Goal: Information Seeking & Learning: Learn about a topic

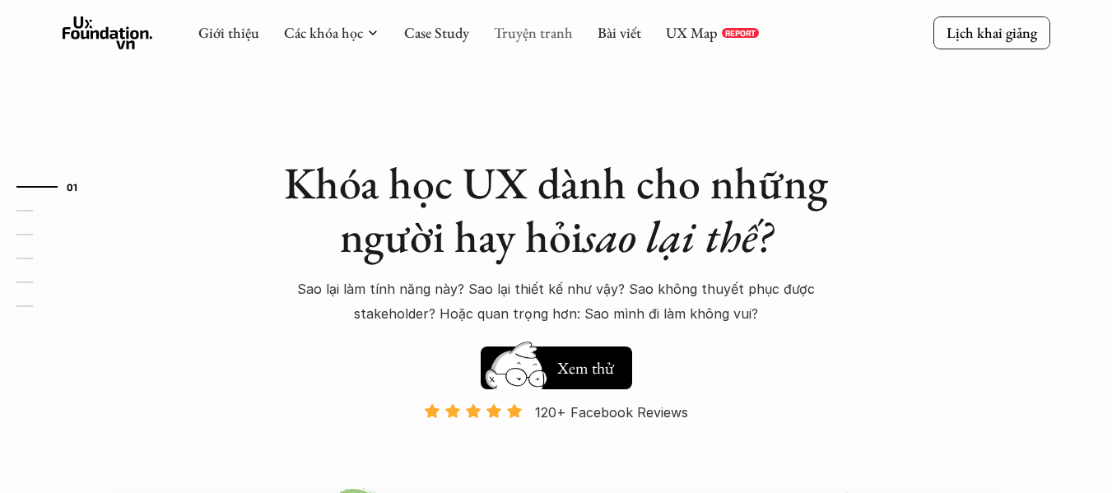
click at [547, 33] on link "Truyện tranh" at bounding box center [533, 32] width 79 height 19
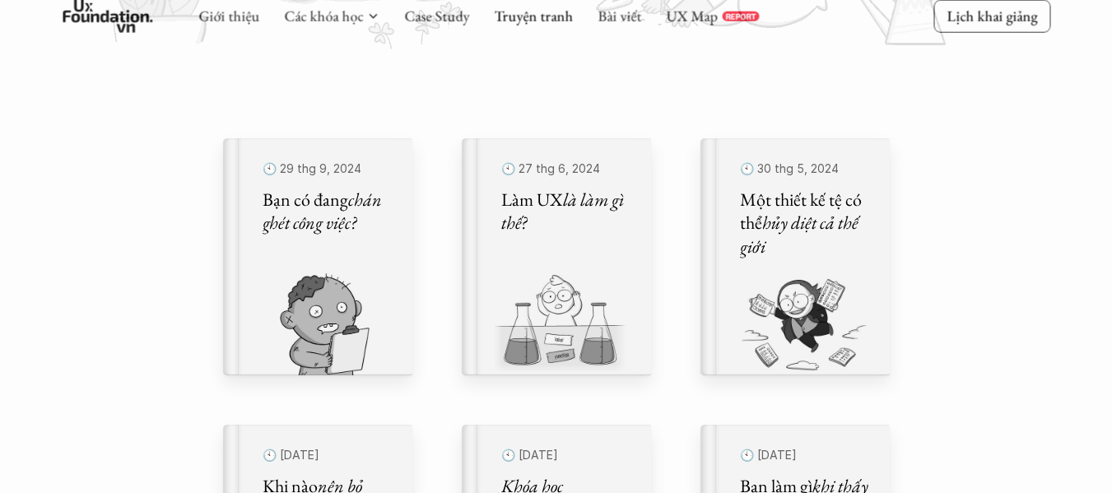
scroll to position [494, 0]
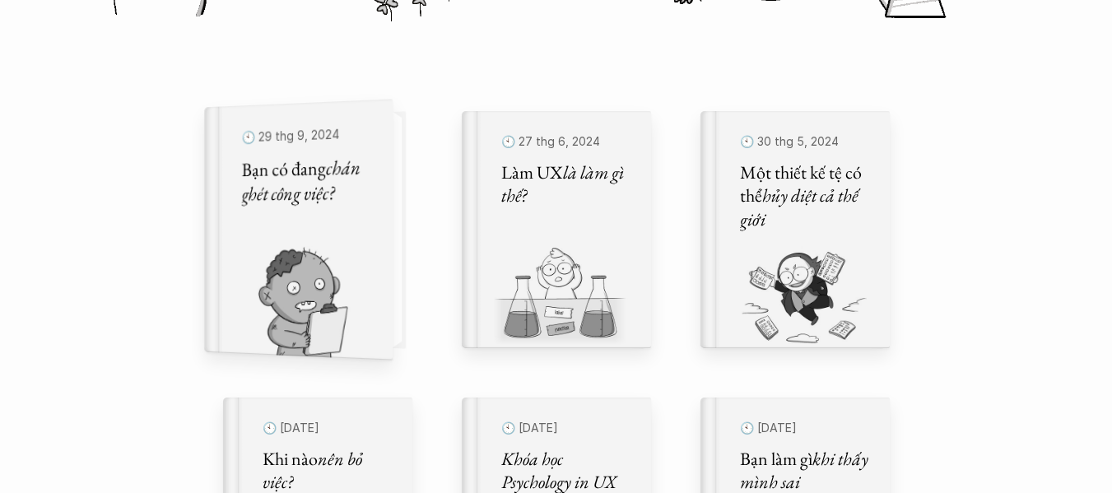
click at [323, 239] on div "🕙 29 thg 9, 2024 Bạn có đang chán ghét công việc?" at bounding box center [306, 230] width 130 height 216
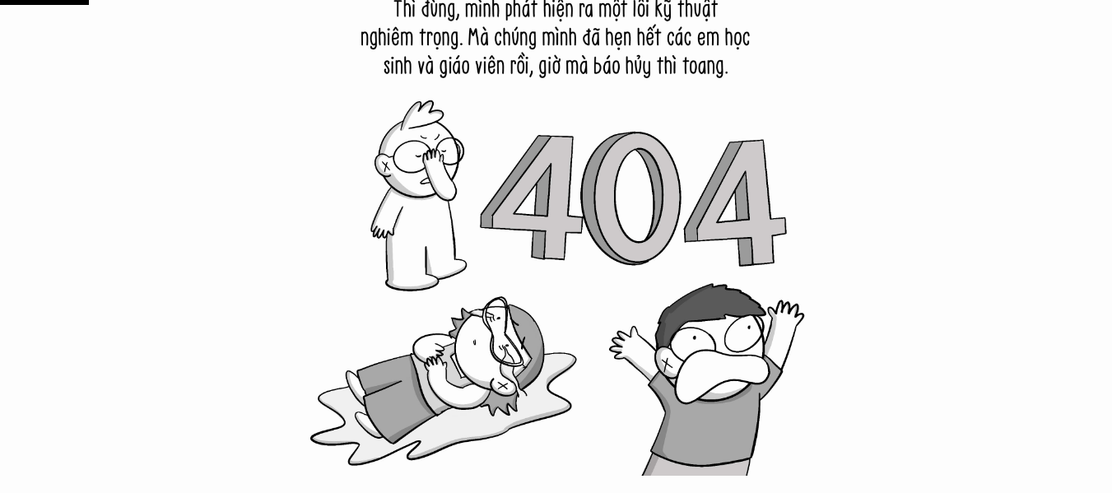
scroll to position [1975, 0]
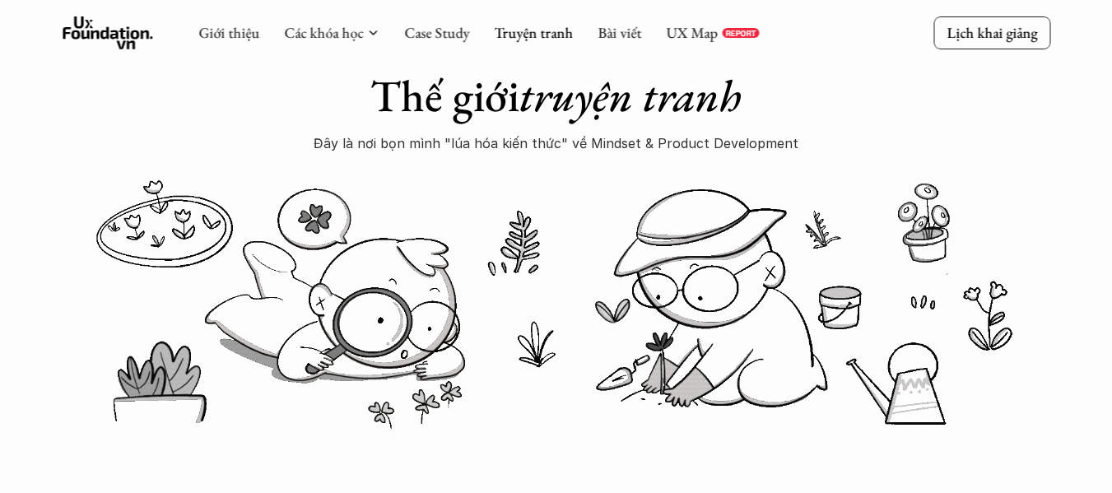
scroll to position [82, 0]
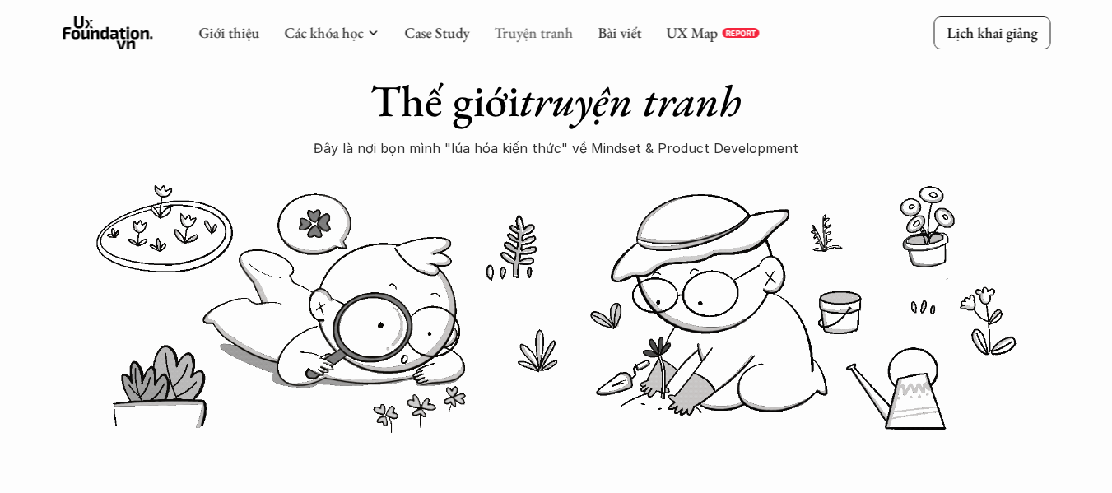
click at [522, 37] on link "Truyện tranh" at bounding box center [533, 32] width 79 height 19
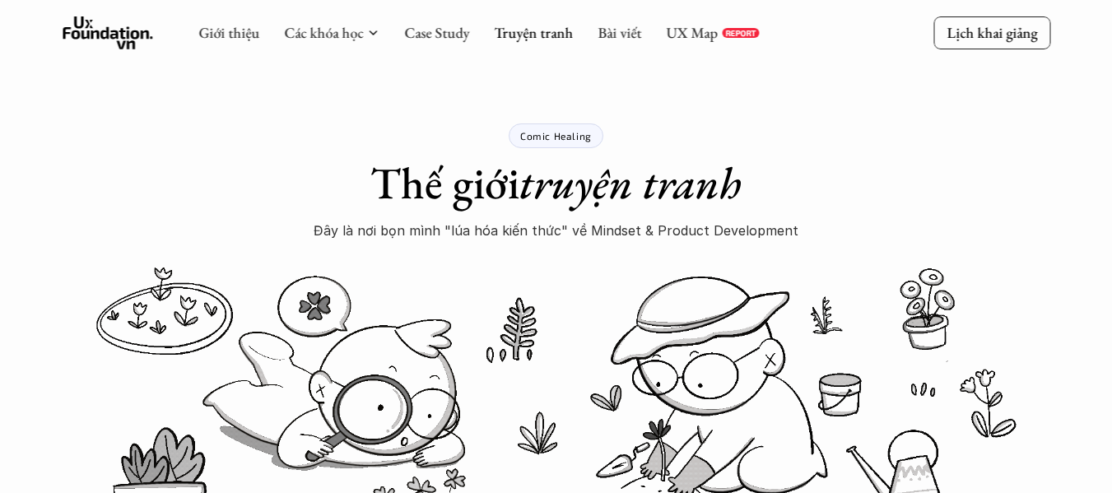
click at [559, 229] on p "Đây là nơi bọn mình "lúa hóa kiến thức" về Mindset & Product Development" at bounding box center [556, 230] width 485 height 25
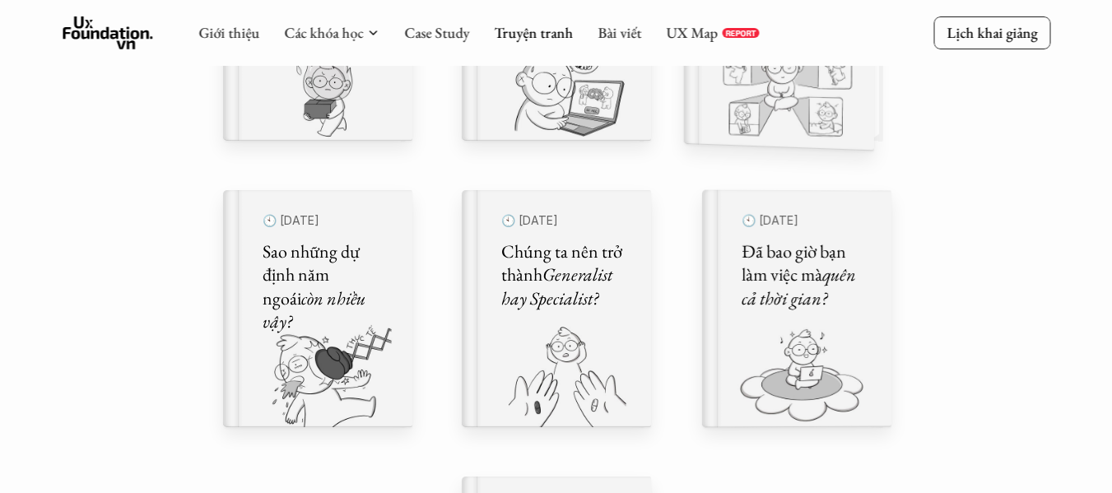
scroll to position [658, 0]
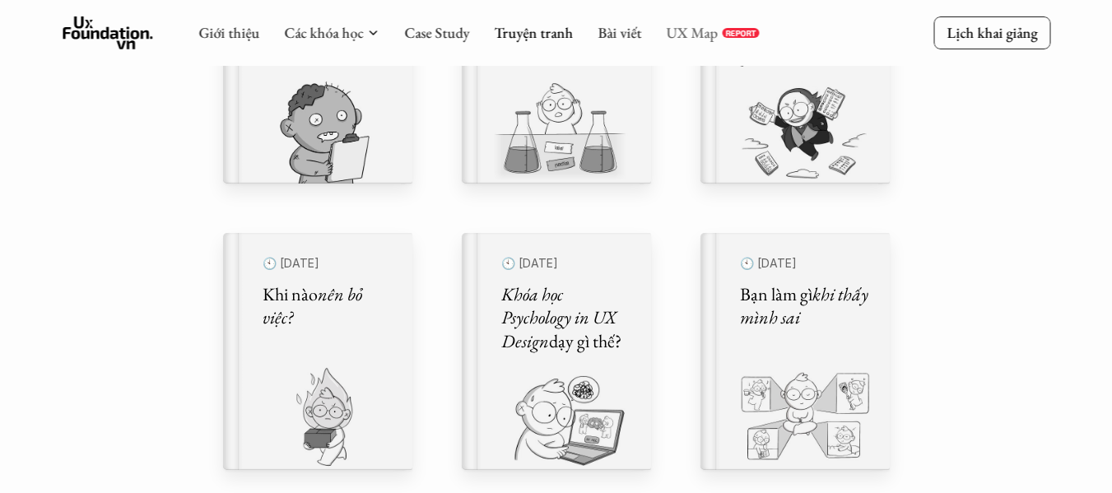
click at [694, 36] on link "UX Map" at bounding box center [692, 32] width 52 height 19
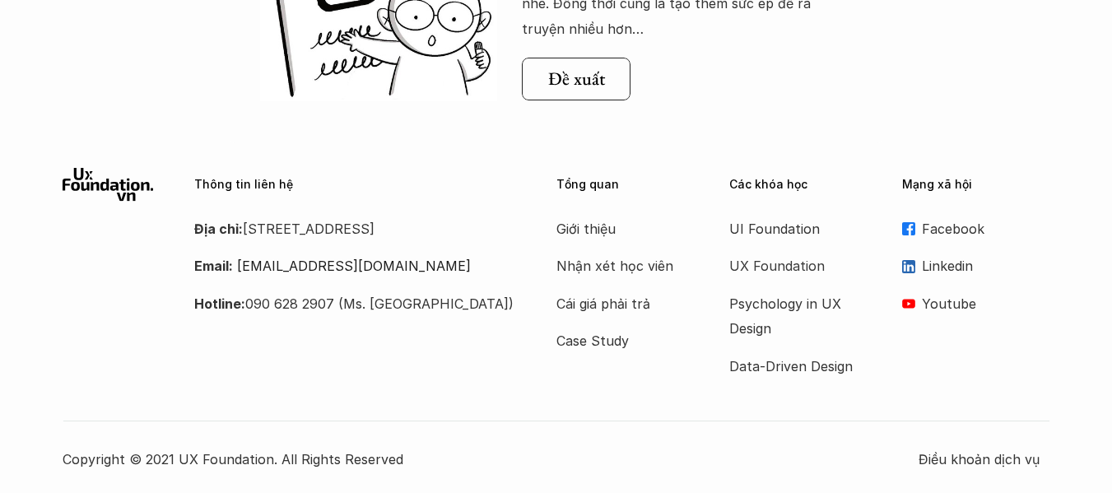
scroll to position [1899, 0]
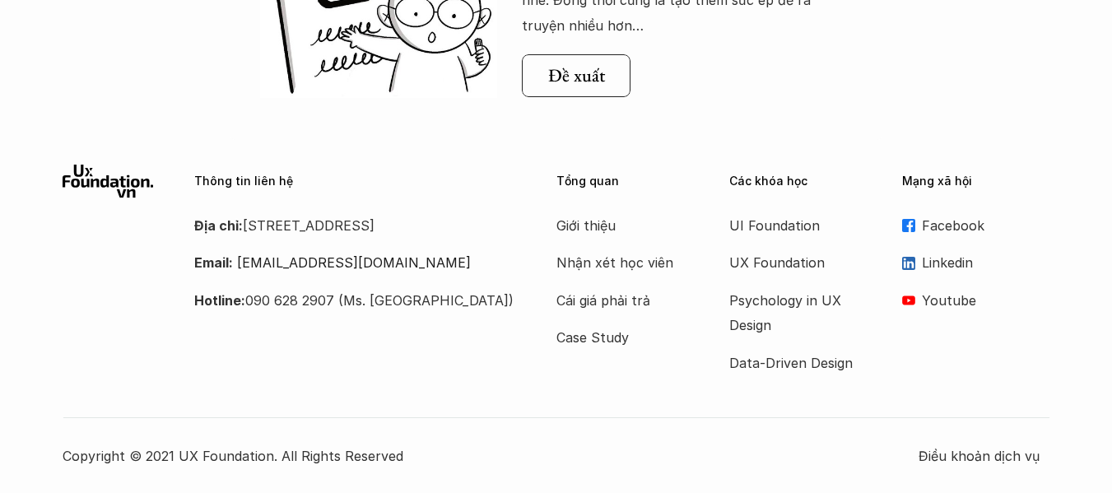
click at [337, 225] on p "Địa chỉ: Tầng 6, số 116 Trung Liệt, phường Trung Liệt, quận Đống Đa" at bounding box center [354, 225] width 321 height 25
click at [610, 297] on p "Cái giá phải trả" at bounding box center [622, 300] width 132 height 25
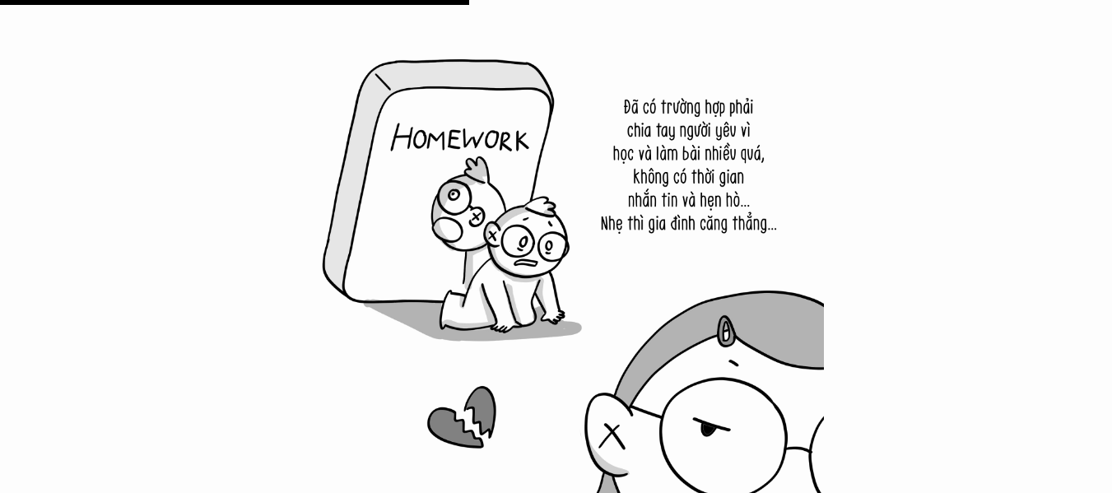
scroll to position [7736, 0]
